Goal: Find specific page/section: Find specific page/section

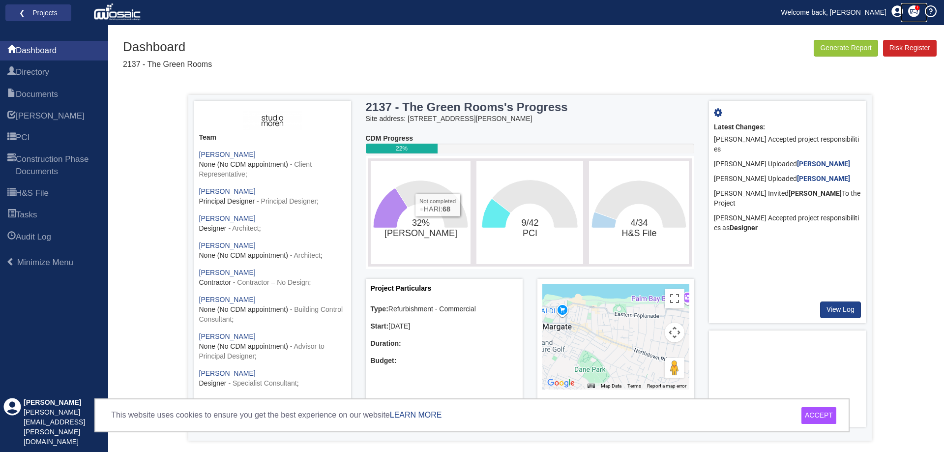
click at [913, 14] on icon at bounding box center [913, 10] width 11 height 11
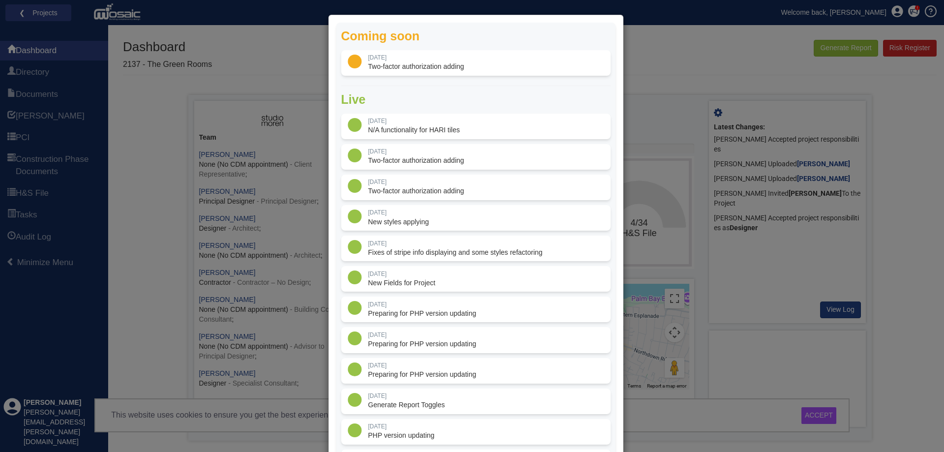
click at [675, 35] on div "Coming soon [DATE] Two-factor authorization adding Live [DATE]" at bounding box center [472, 226] width 944 height 452
click at [223, 63] on div "Coming soon [DATE] Two-factor authorization adding Live [DATE]" at bounding box center [472, 226] width 944 height 452
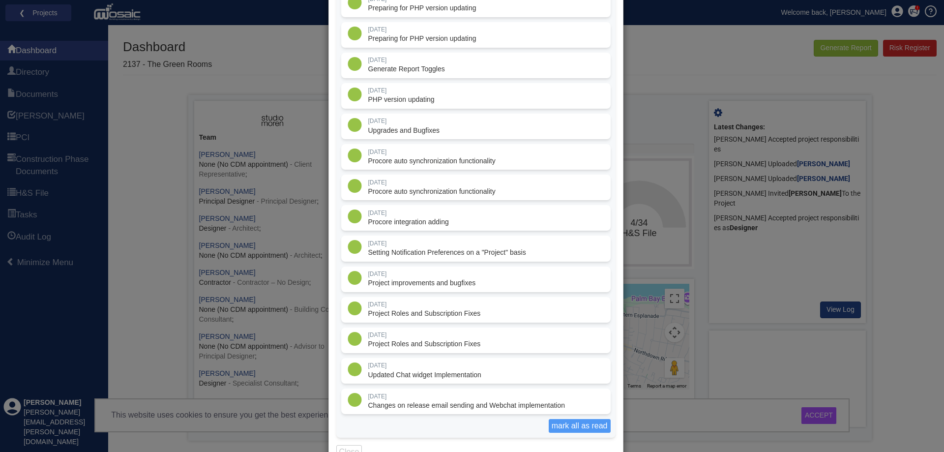
scroll to position [365, 0]
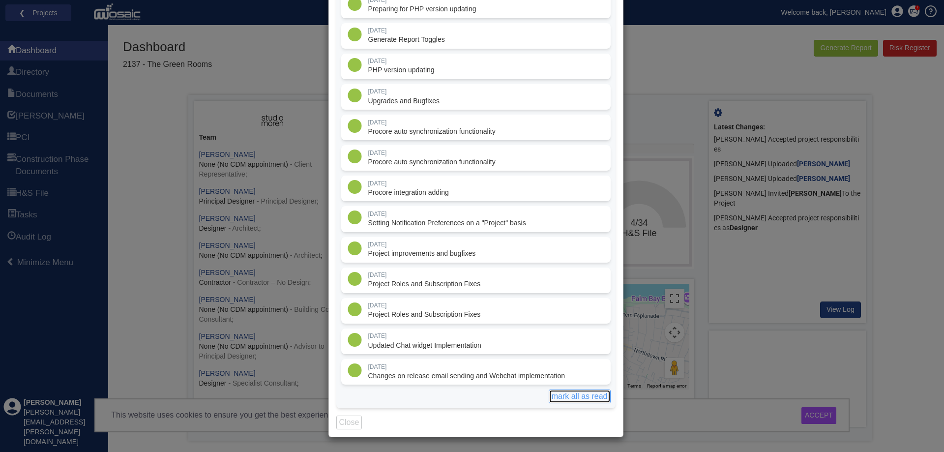
click at [579, 401] on button "mark all as read" at bounding box center [579, 396] width 62 height 14
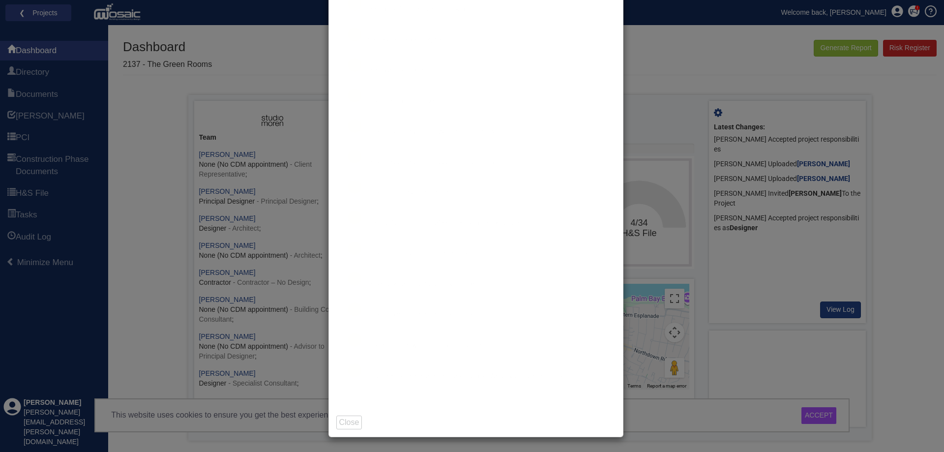
scroll to position [0, 0]
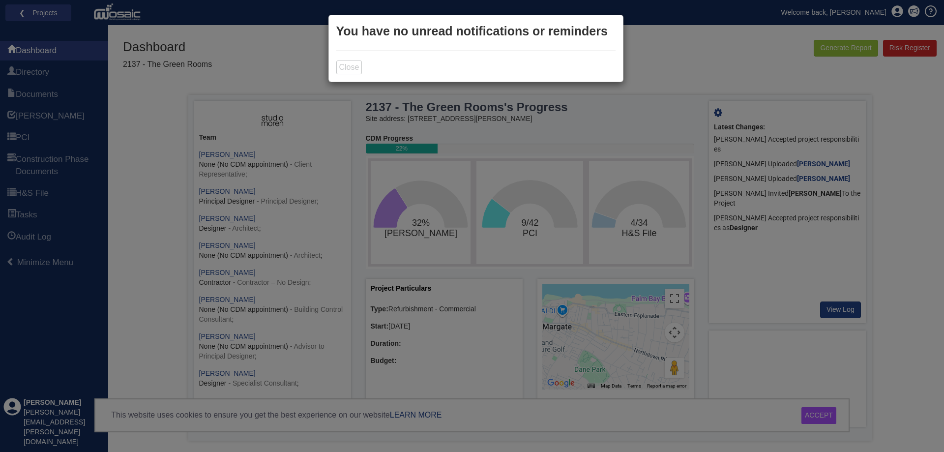
click at [651, 25] on div "Coming soon [DATE] Two-factor authorization adding Live [DATE]" at bounding box center [472, 226] width 944 height 452
click at [341, 67] on button "Close" at bounding box center [349, 67] width 26 height 14
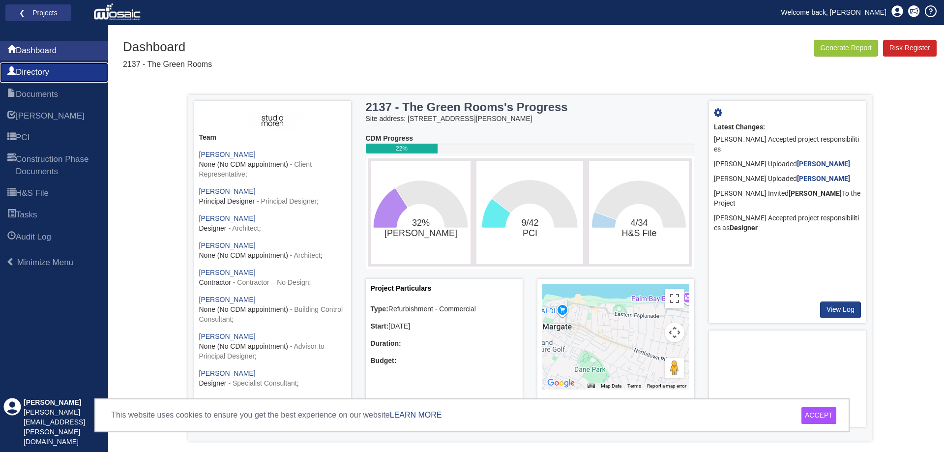
click at [67, 65] on link "Directory" at bounding box center [54, 72] width 108 height 20
